Goal: Task Accomplishment & Management: Use online tool/utility

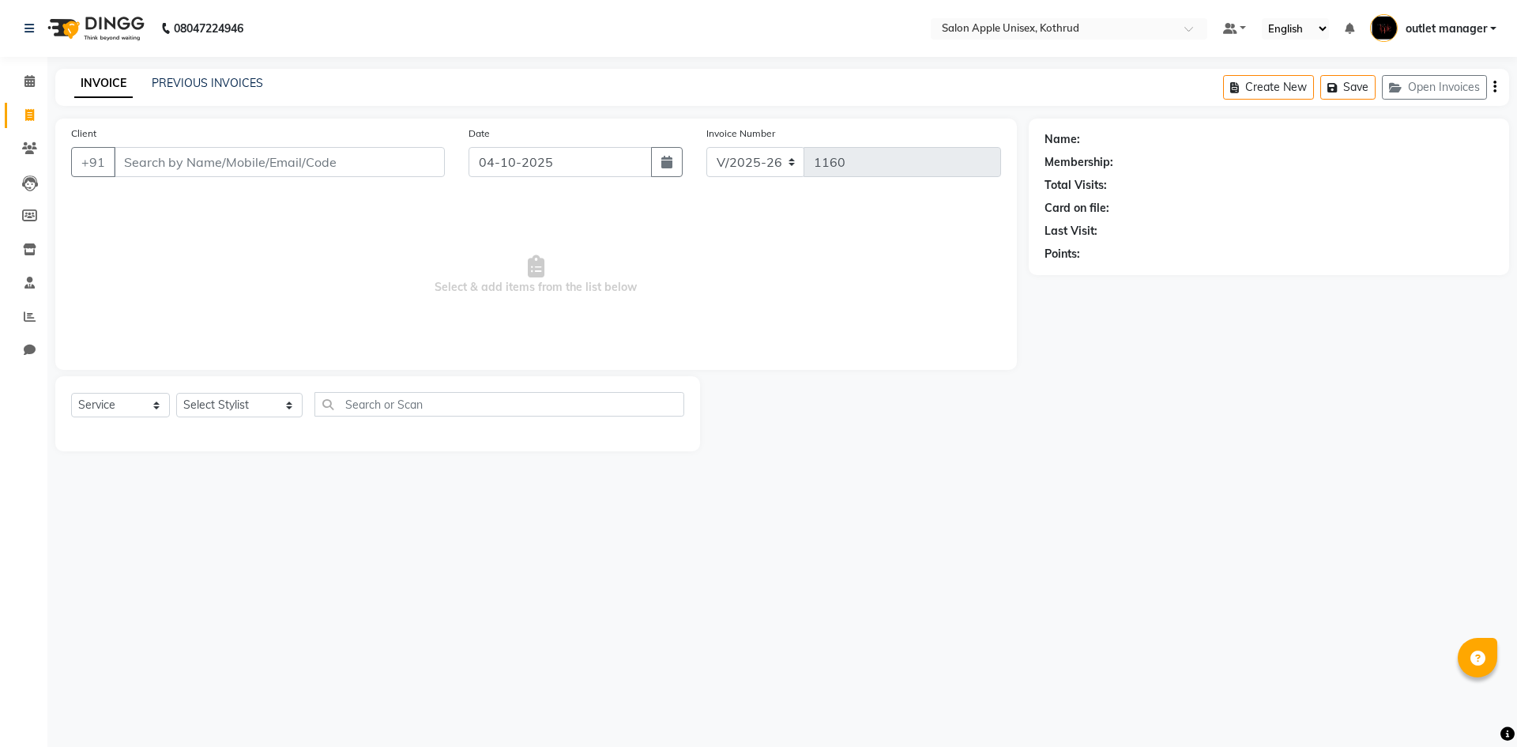
select select "139"
select select "service"
click at [356, 153] on input "Client" at bounding box center [279, 162] width 331 height 30
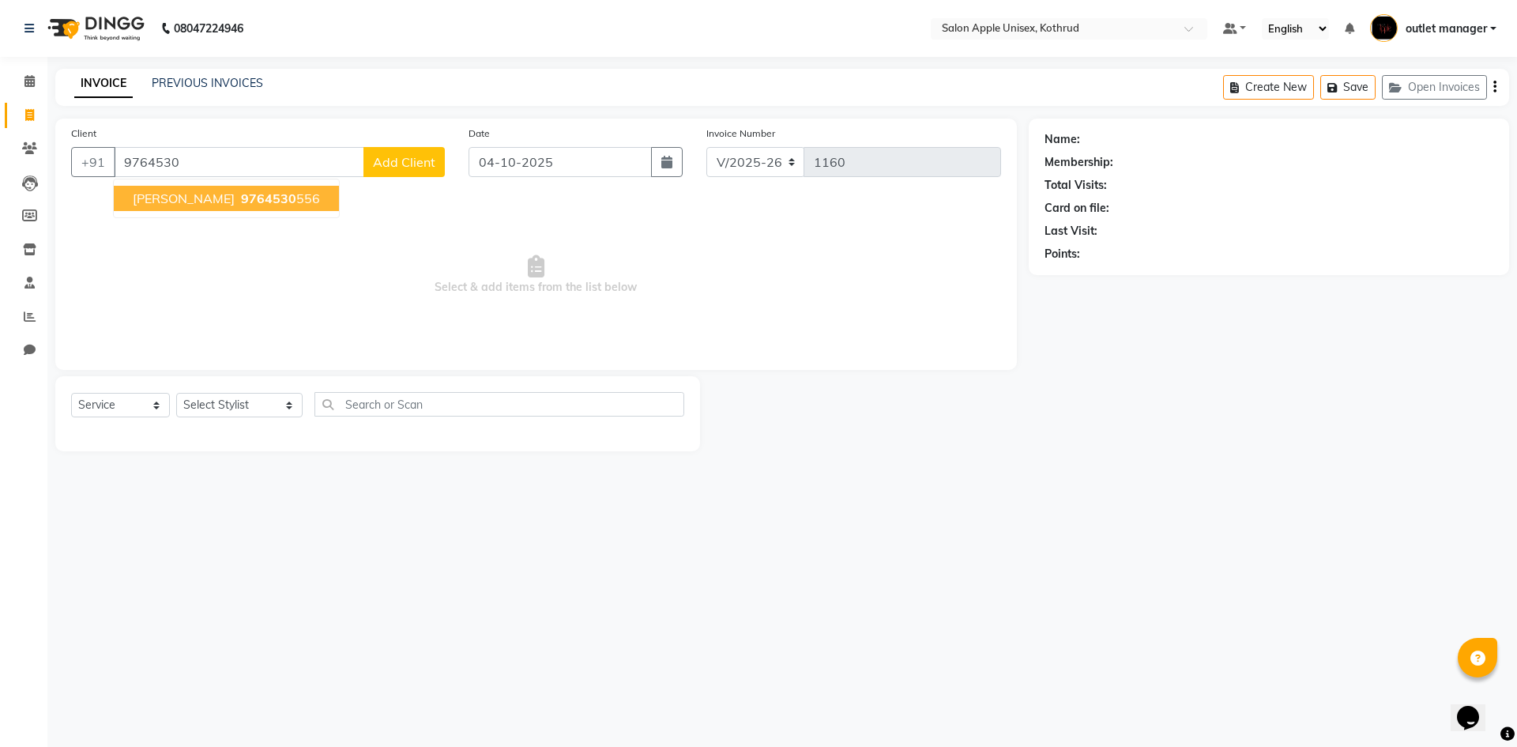
click at [256, 197] on span "9764530" at bounding box center [268, 198] width 55 height 16
type input "9764530556"
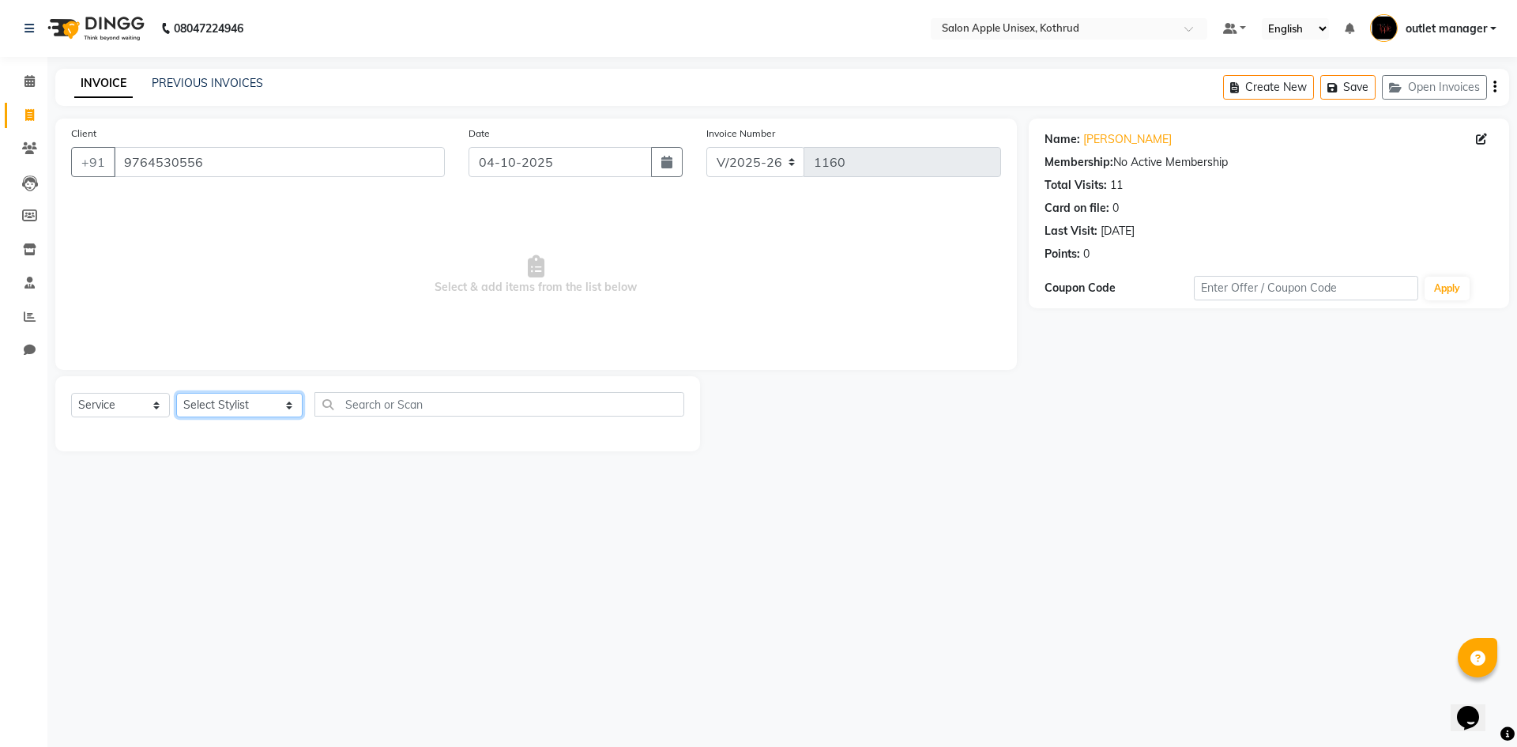
click at [209, 401] on select "Select Stylist [PERSON_NAME] [PERSON_NAME] [PERSON_NAME] outlet manager [PERSON…" at bounding box center [239, 405] width 126 height 24
select select "11064"
click at [176, 393] on select "Select Stylist [PERSON_NAME] [PERSON_NAME] [PERSON_NAME] outlet manager [PERSON…" at bounding box center [239, 405] width 126 height 24
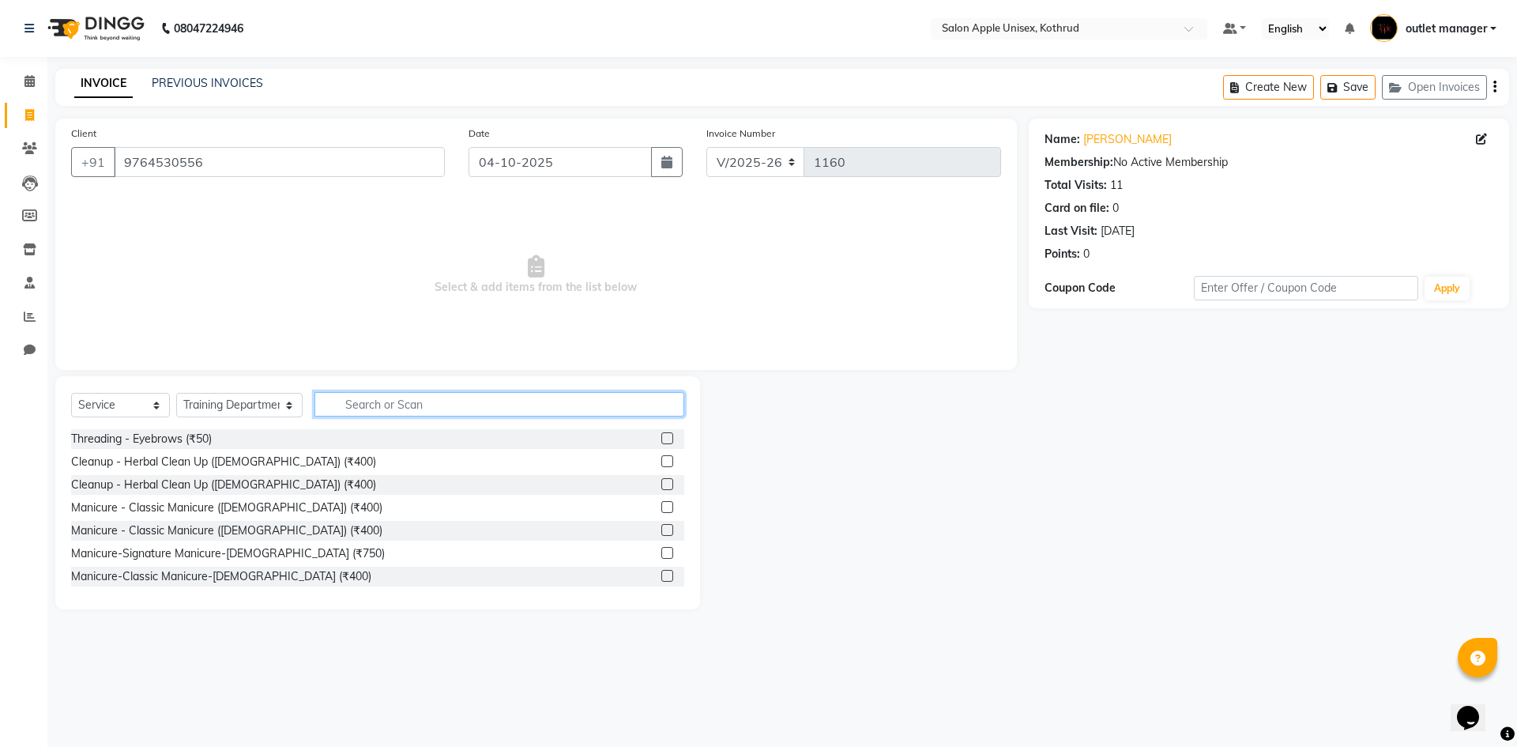
click at [356, 392] on input "text" at bounding box center [500, 404] width 370 height 24
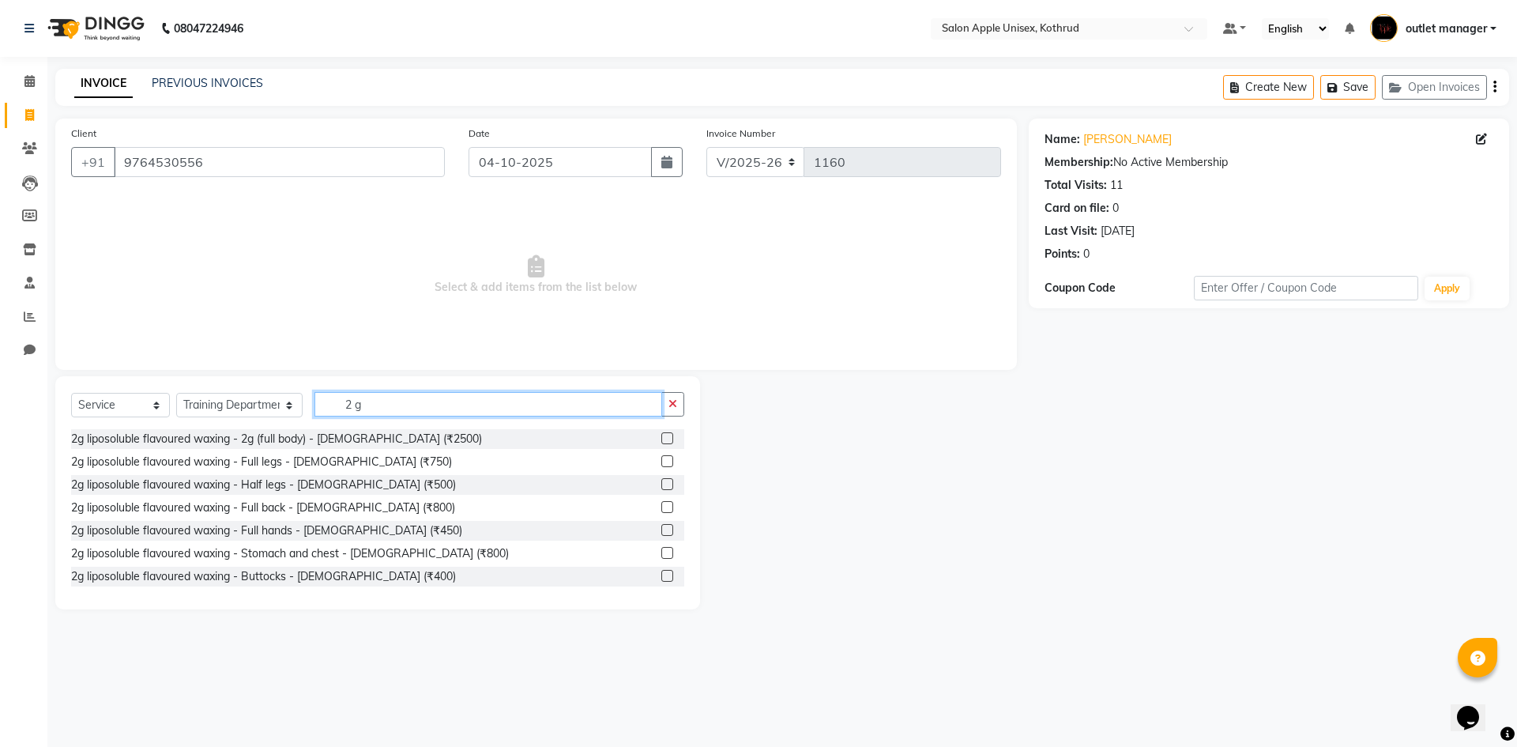
type input "2 g"
click at [661, 462] on label at bounding box center [667, 461] width 12 height 12
click at [661, 462] on input "checkbox" at bounding box center [666, 462] width 10 height 10
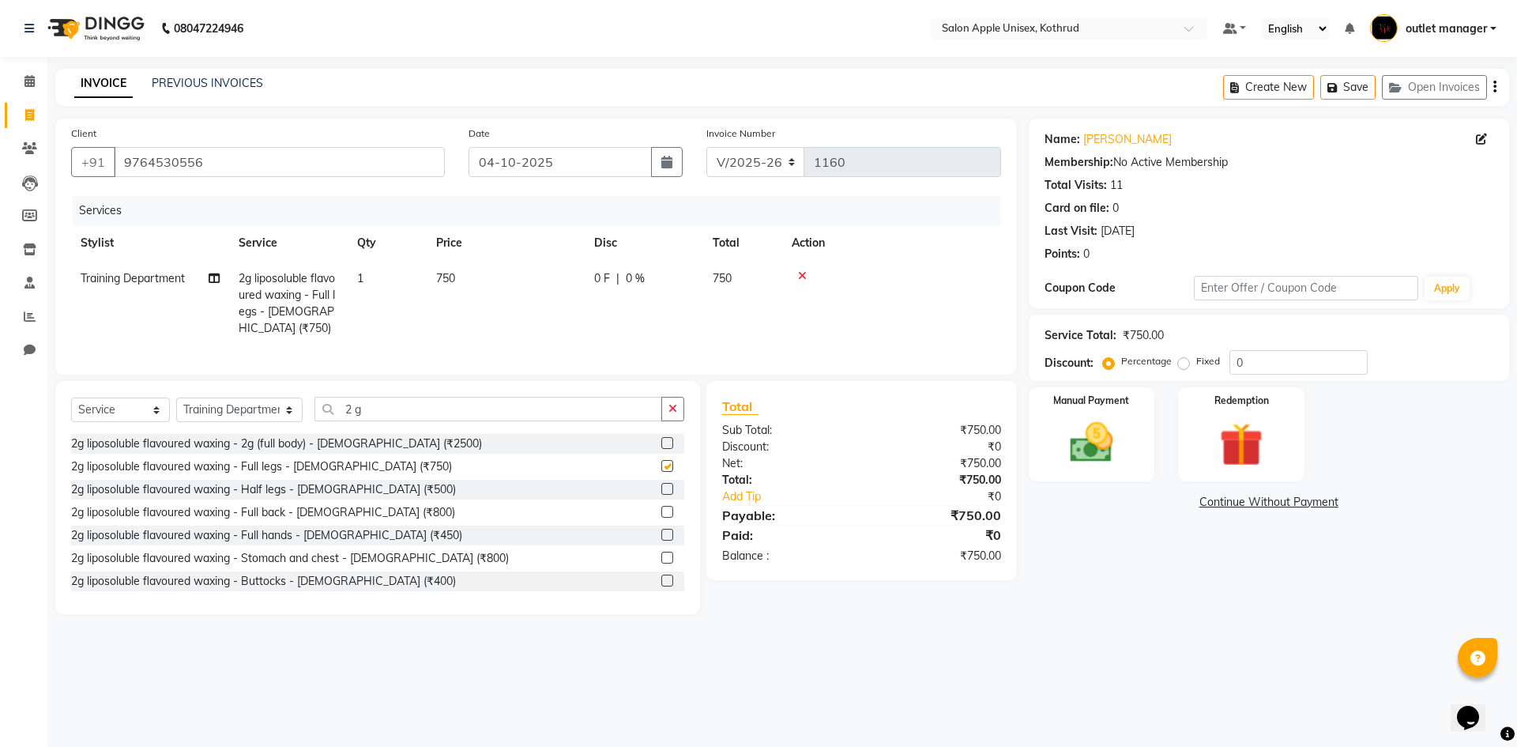
checkbox input "false"
click at [661, 563] on label at bounding box center [667, 558] width 12 height 12
click at [661, 563] on input "checkbox" at bounding box center [666, 558] width 10 height 10
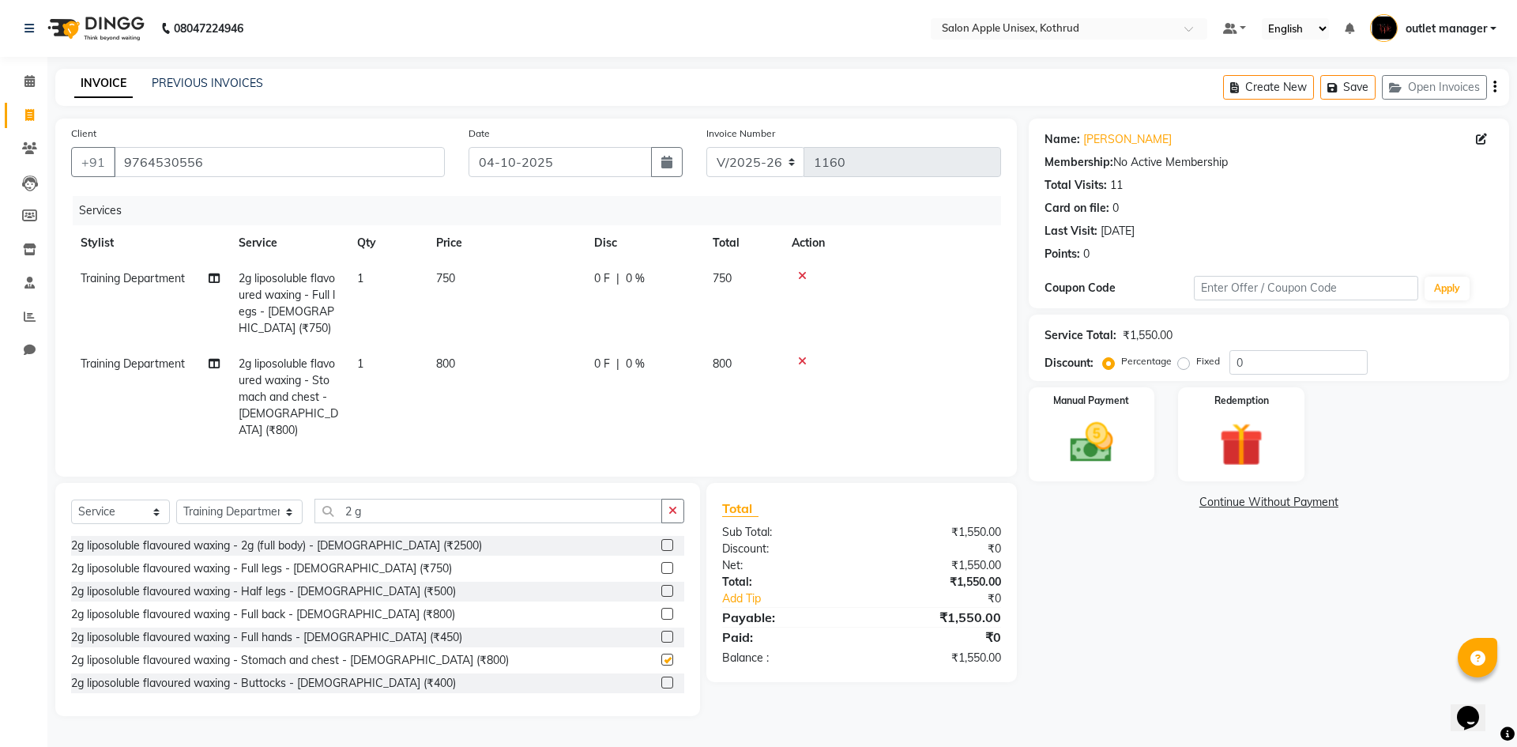
checkbox input "false"
drag, startPoint x: 357, startPoint y: 503, endPoint x: 257, endPoint y: 503, distance: 100.4
click at [257, 503] on div "Select Service Product Membership Package Voucher Prepaid Gift Card Select Styl…" at bounding box center [377, 517] width 613 height 37
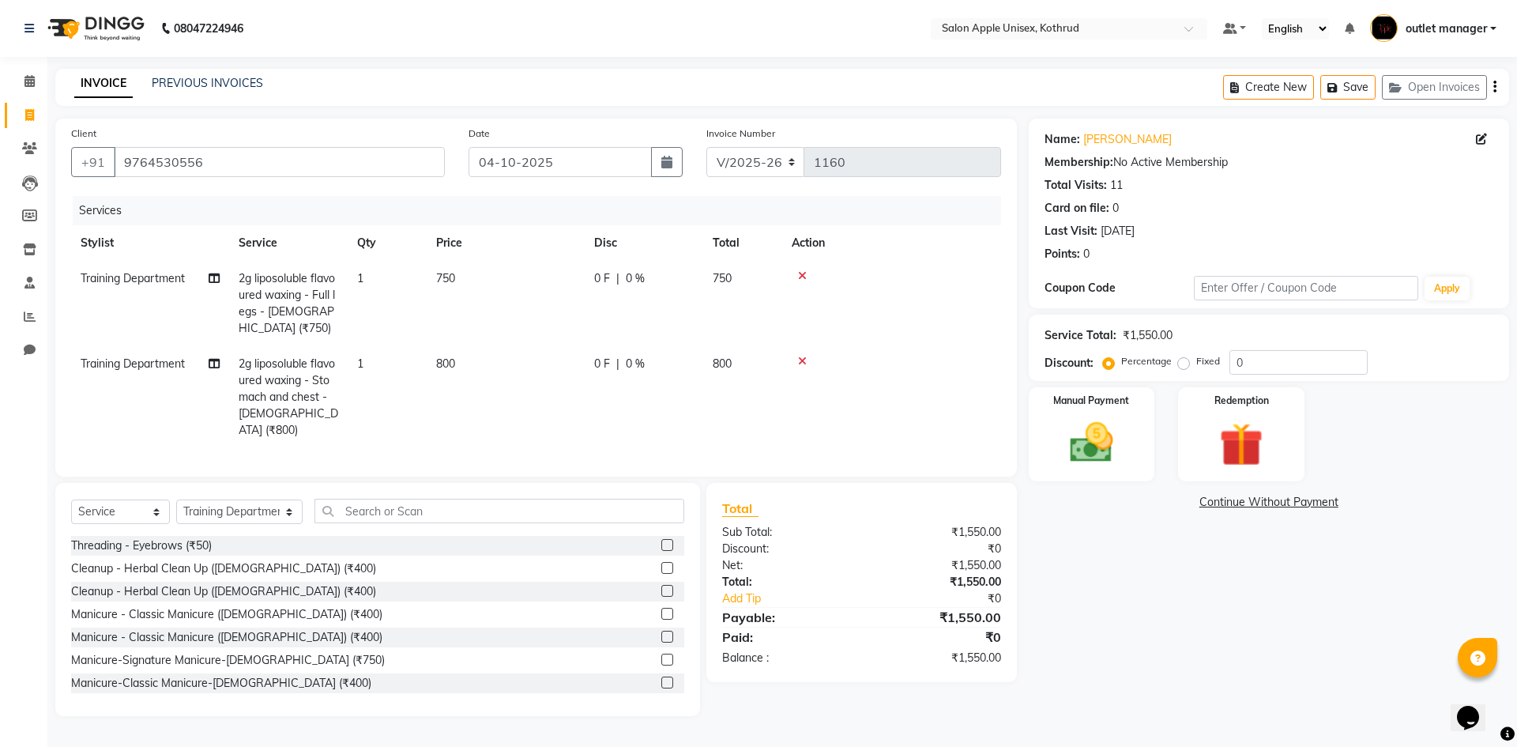
click at [1196, 362] on label "Fixed" at bounding box center [1208, 361] width 24 height 14
click at [1181, 362] on input "Fixed" at bounding box center [1186, 361] width 11 height 11
radio input "true"
click at [1291, 362] on input "0" at bounding box center [1299, 362] width 138 height 24
type input "300"
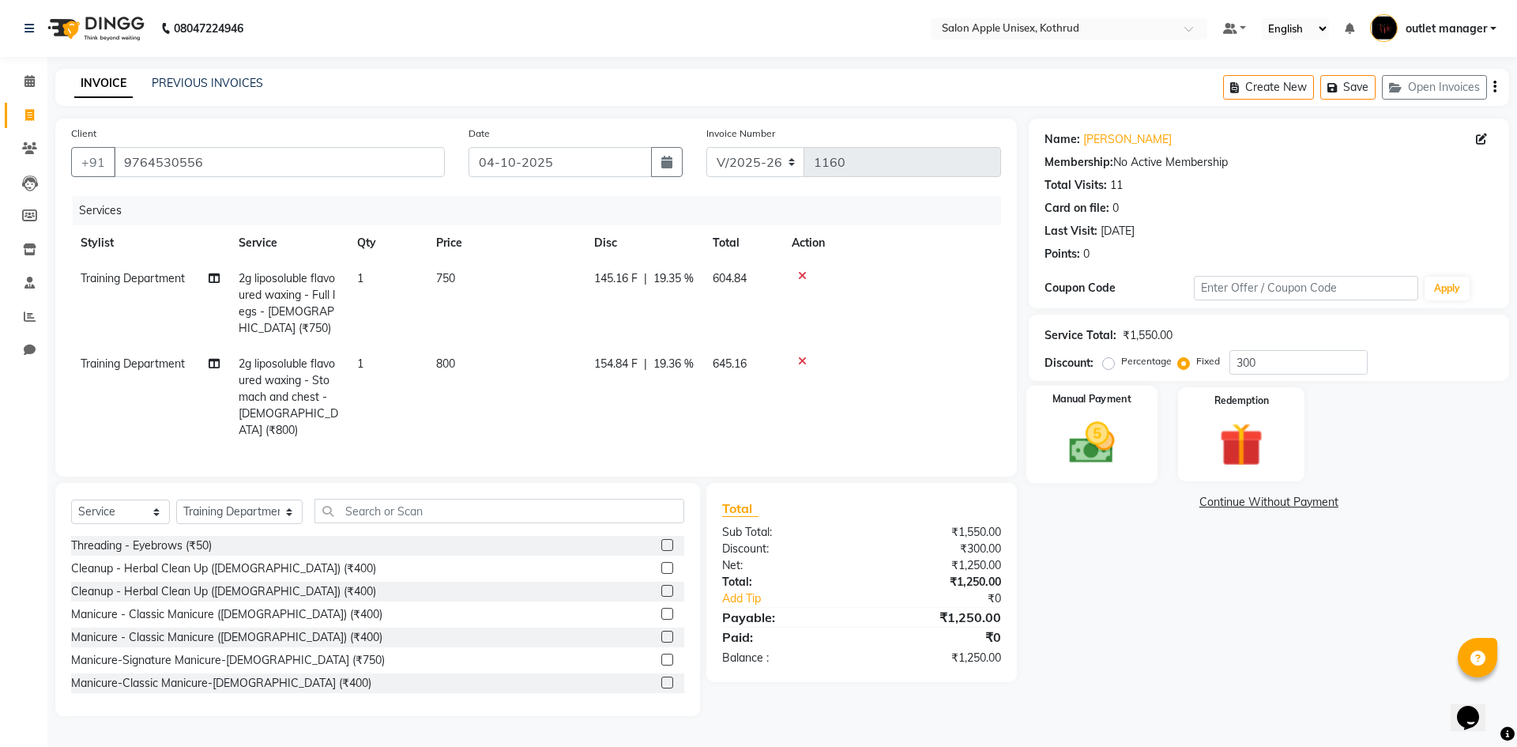
click at [1085, 418] on img at bounding box center [1091, 442] width 73 height 52
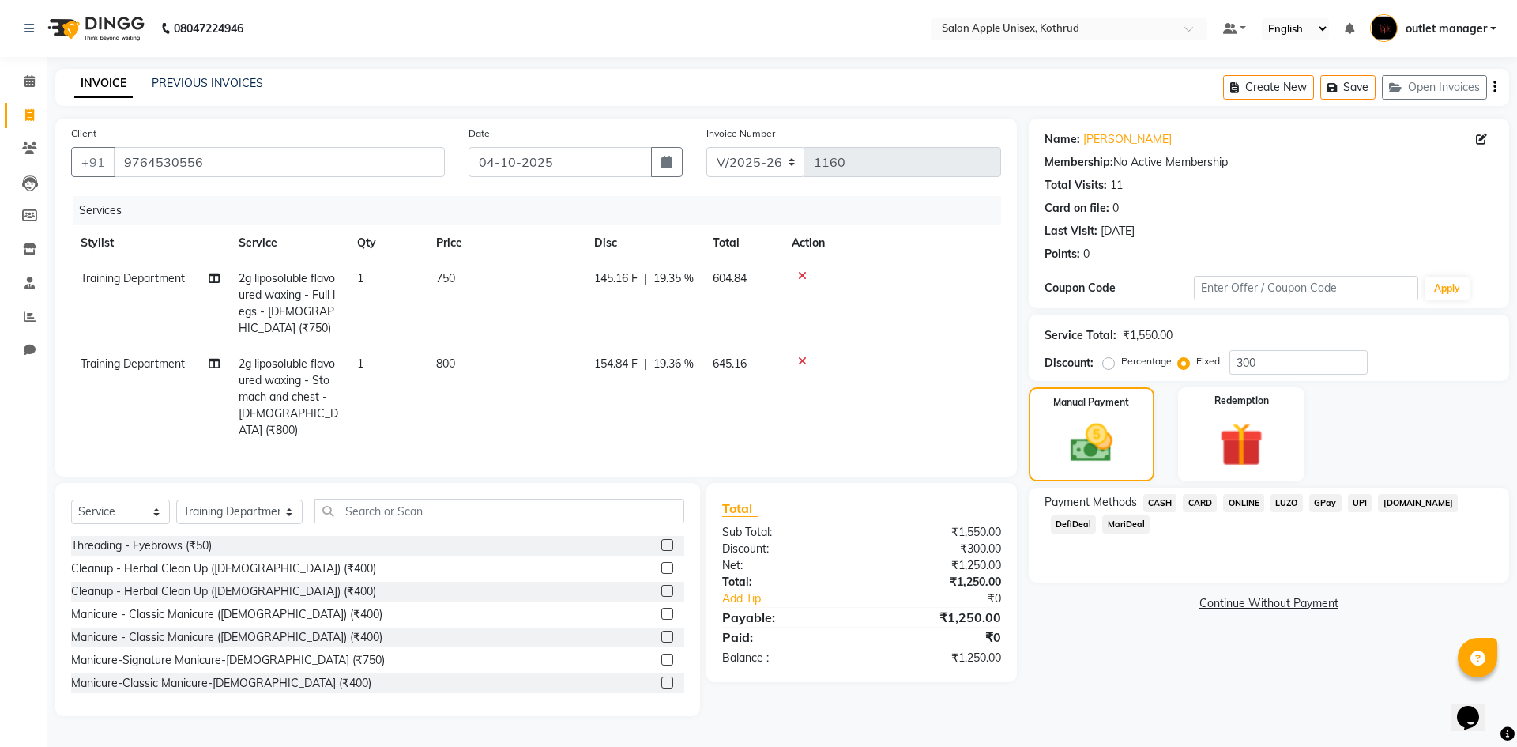
click at [1251, 502] on span "ONLINE" at bounding box center [1243, 503] width 41 height 18
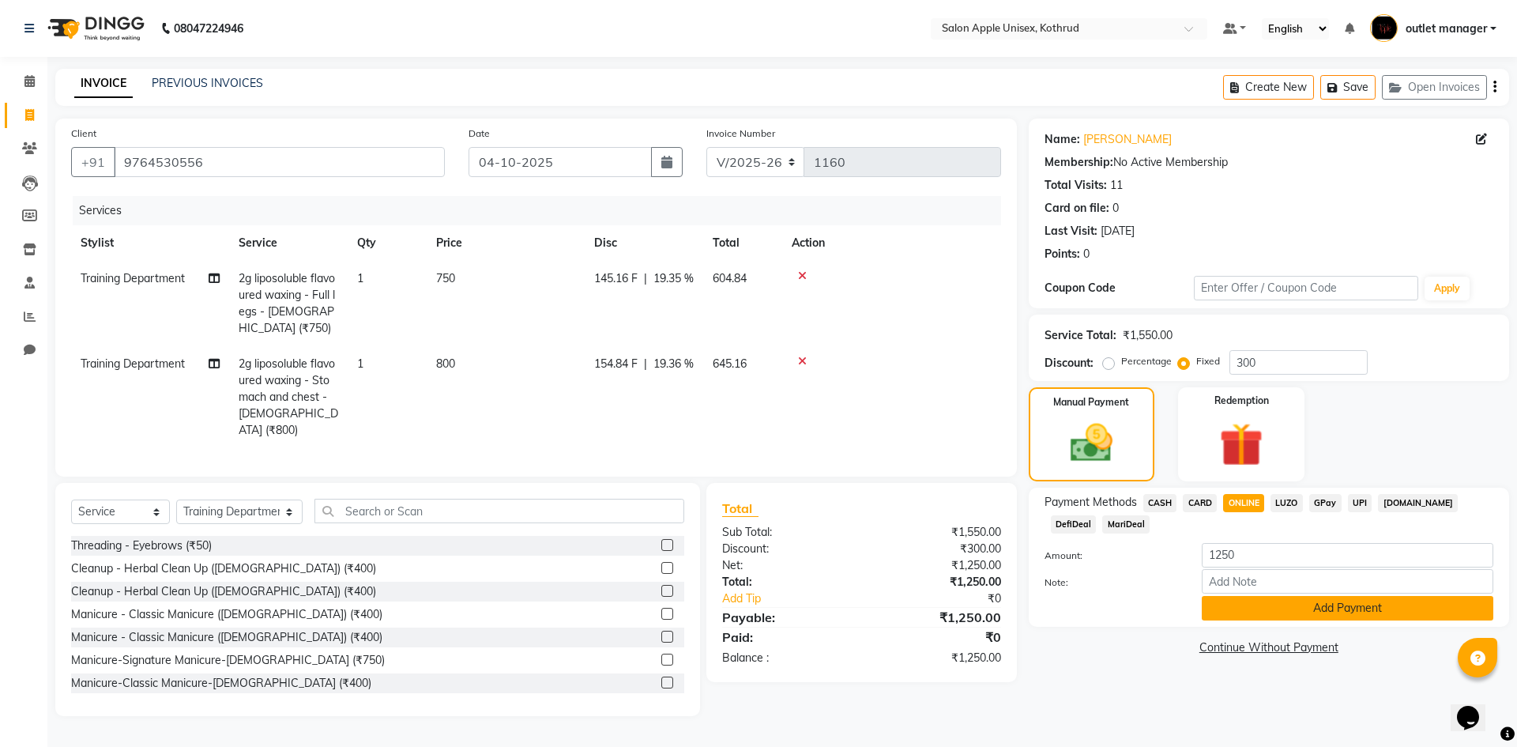
click at [1320, 613] on button "Add Payment" at bounding box center [1348, 608] width 292 height 24
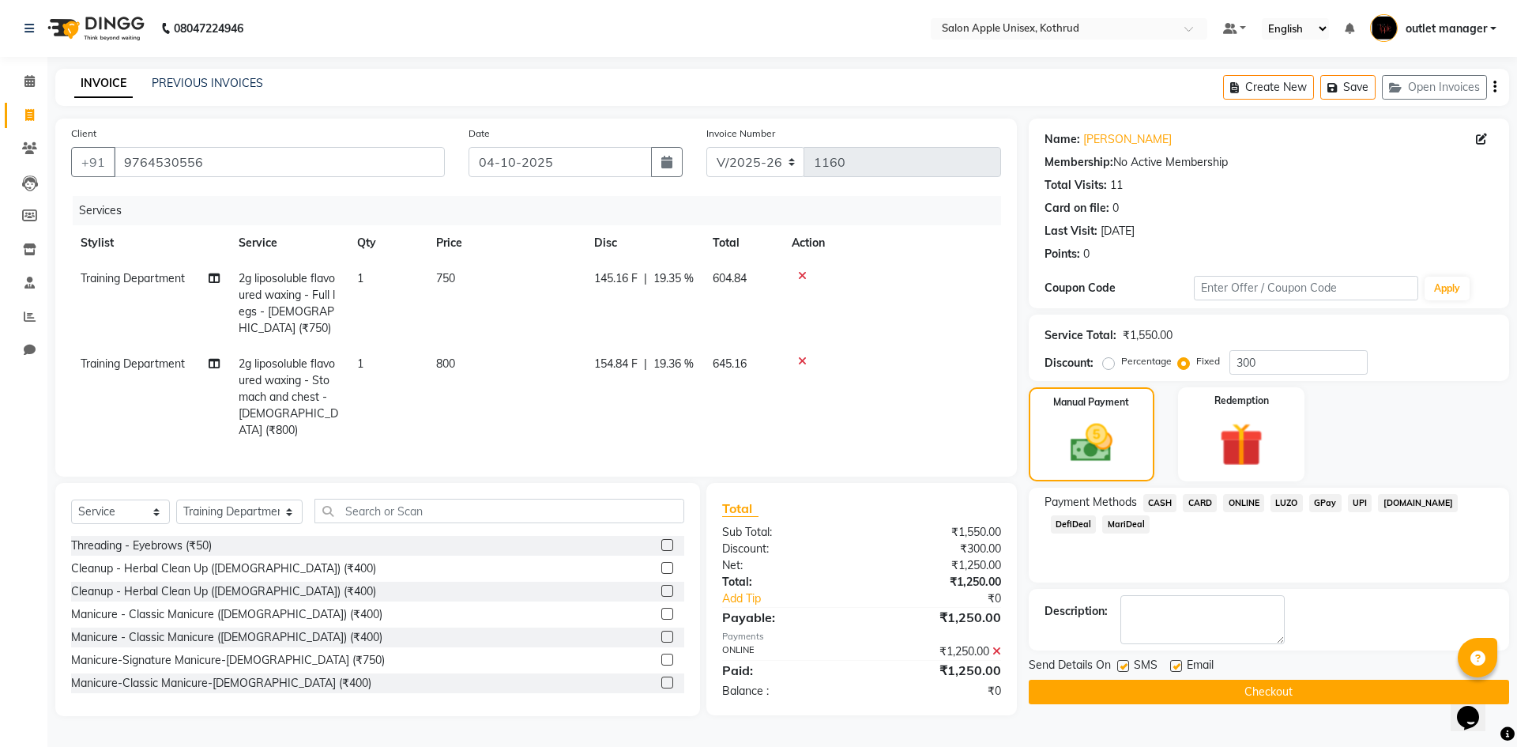
click at [1316, 683] on button "Checkout" at bounding box center [1269, 692] width 480 height 24
